Goal: Navigation & Orientation: Go to known website

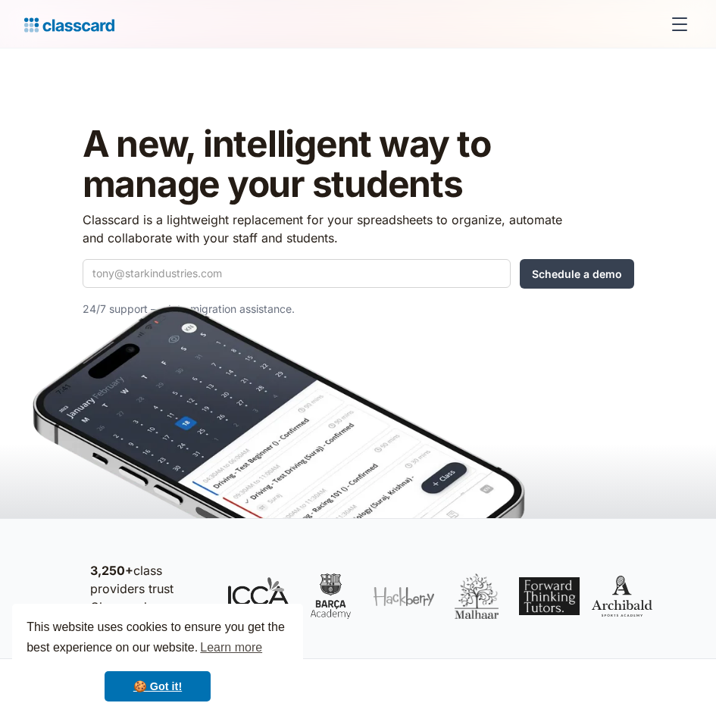
click at [685, 20] on div "menu" at bounding box center [679, 24] width 36 height 36
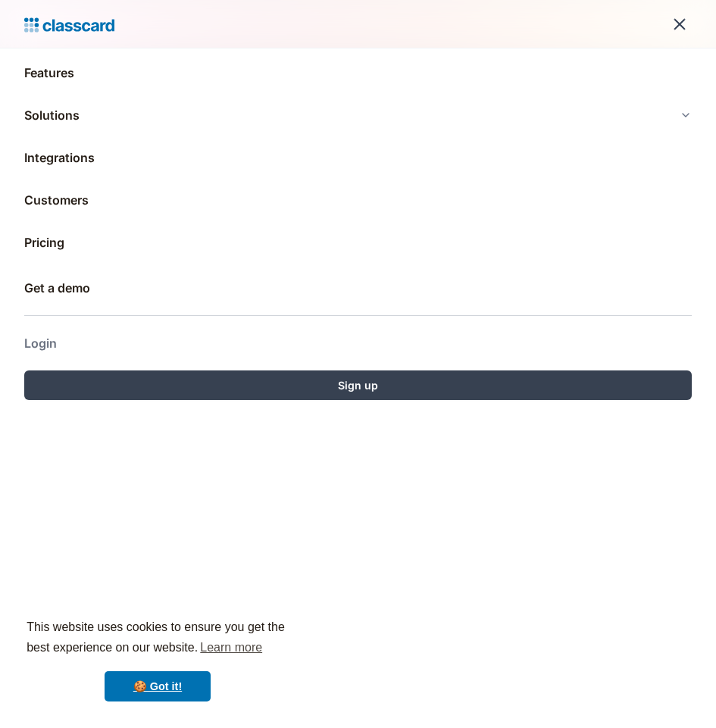
click at [70, 343] on link "Login" at bounding box center [357, 343] width 667 height 36
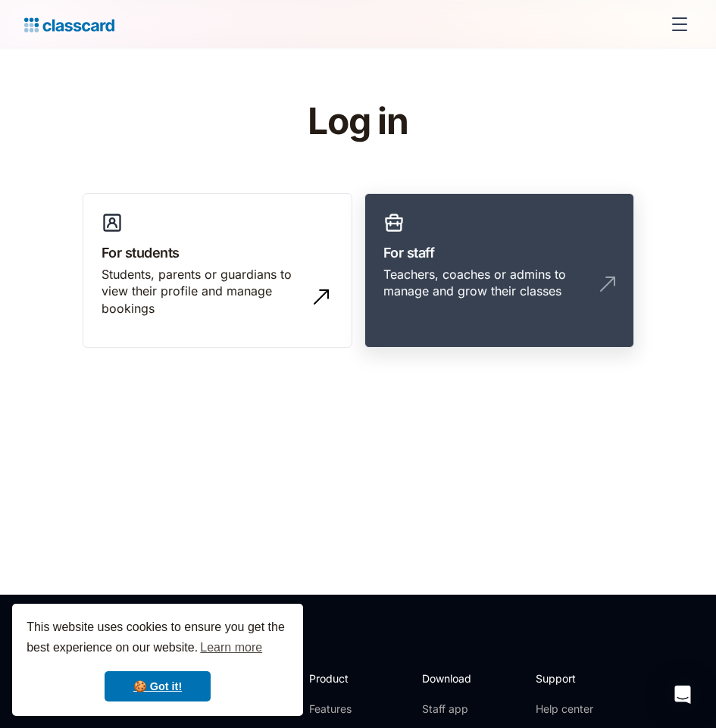
click at [420, 277] on div "Teachers, coaches or admins to manage and grow their classes" at bounding box center [483, 283] width 201 height 34
